Goal: Check status: Check status

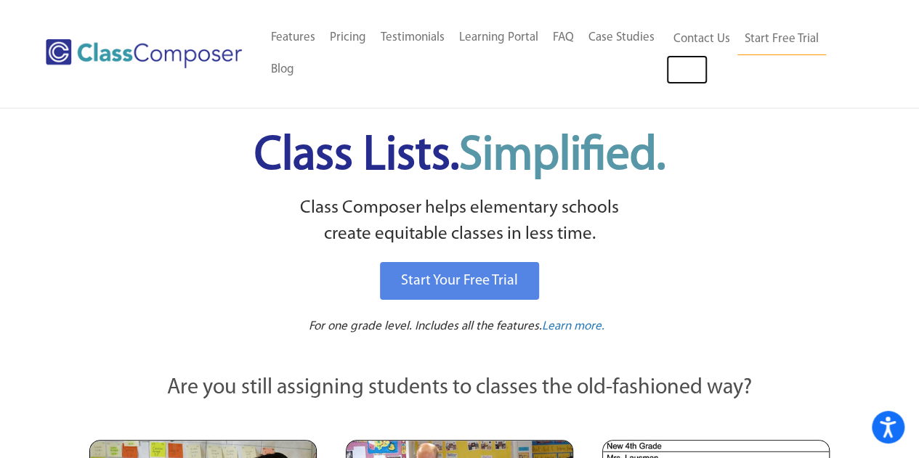
click at [687, 73] on link "Log In" at bounding box center [686, 69] width 41 height 29
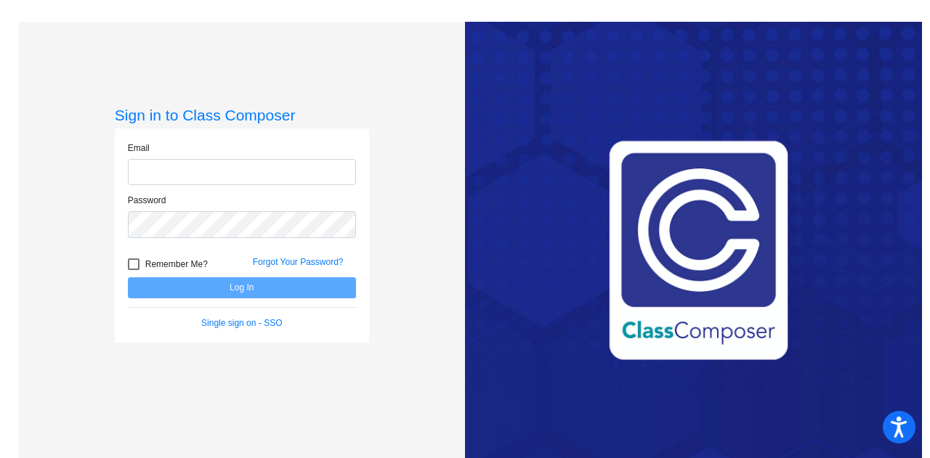
type input "[EMAIL_ADDRESS][DOMAIN_NAME]"
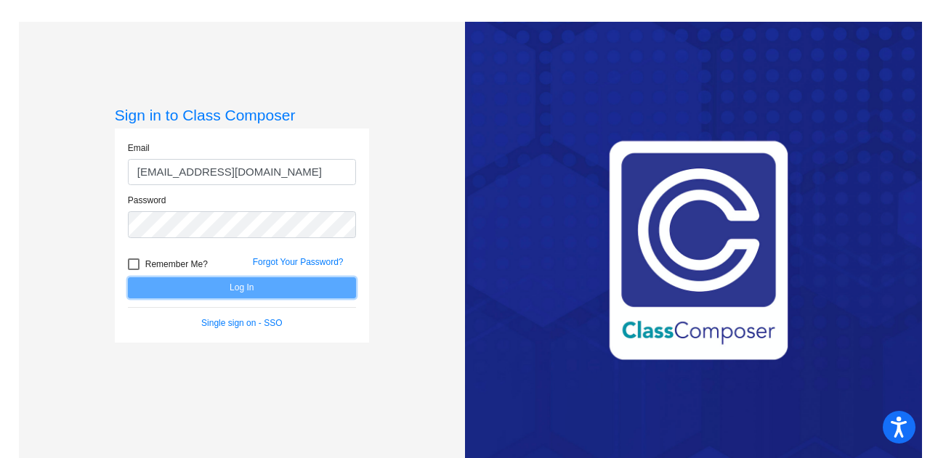
click at [250, 284] on button "Log In" at bounding box center [242, 288] width 228 height 21
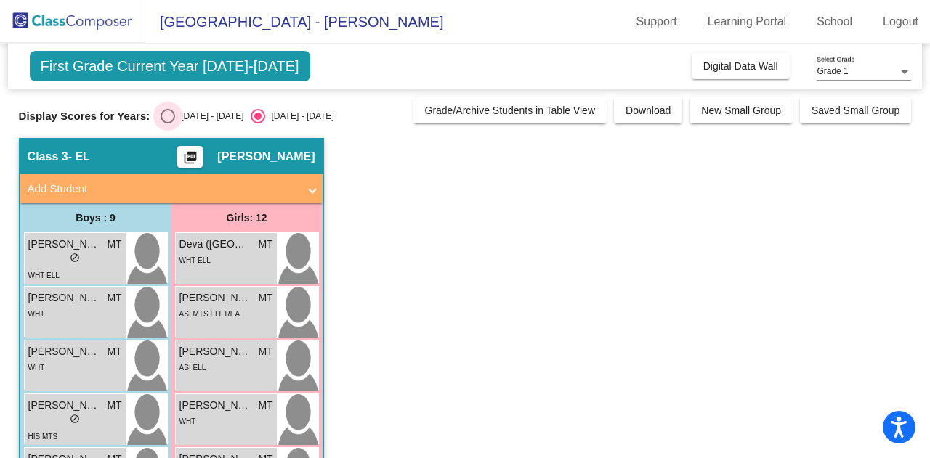
click at [192, 116] on div "2024 - 2025" at bounding box center [209, 116] width 68 height 13
click at [168, 124] on input "2024 - 2025" at bounding box center [167, 124] width 1 height 1
radio input "true"
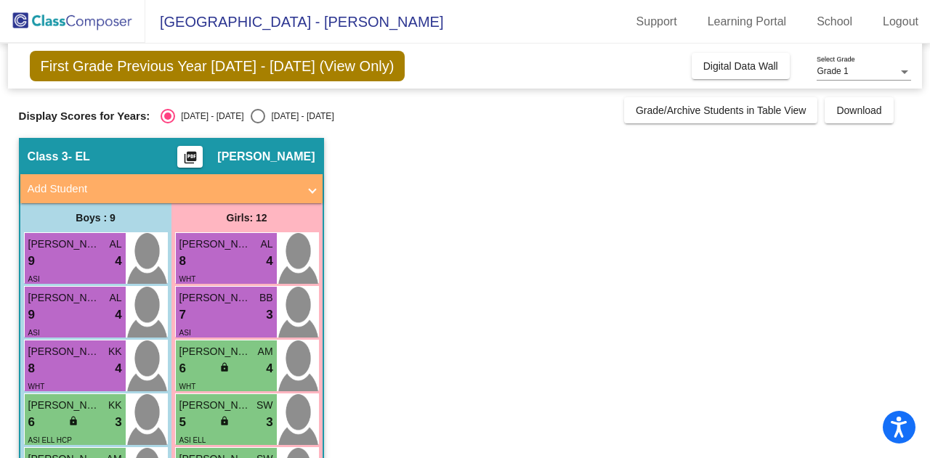
click at [266, 110] on div "2025 - 2026" at bounding box center [299, 116] width 68 height 13
click at [258, 124] on input "2025 - 2026" at bounding box center [257, 124] width 1 height 1
radio input "true"
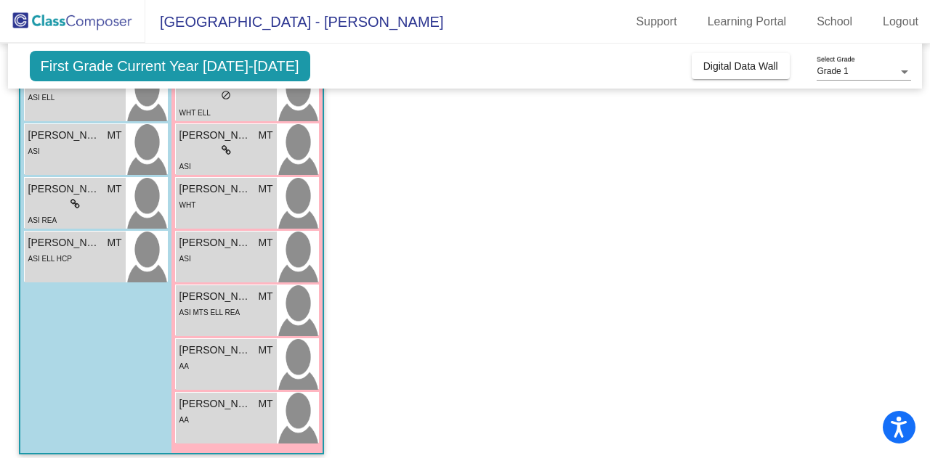
scroll to position [433, 0]
